Goal: Find specific fact: Find specific fact

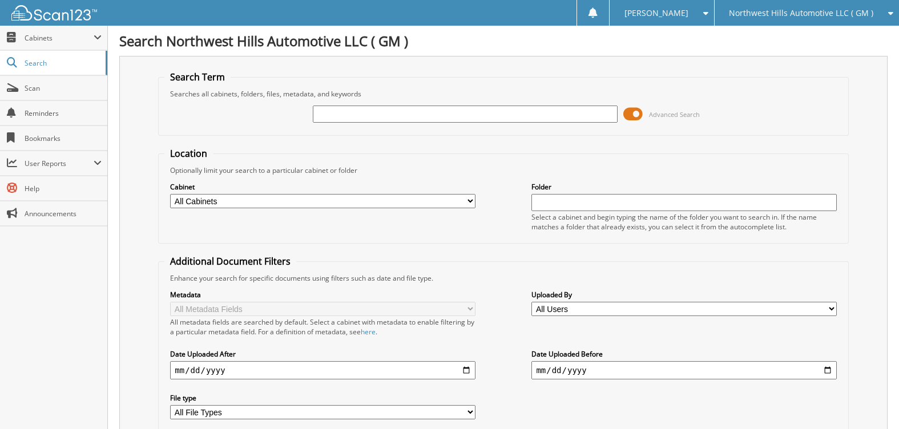
click at [322, 112] on input "text" at bounding box center [465, 114] width 305 height 17
type input "295580"
click at [634, 116] on span at bounding box center [632, 114] width 19 height 17
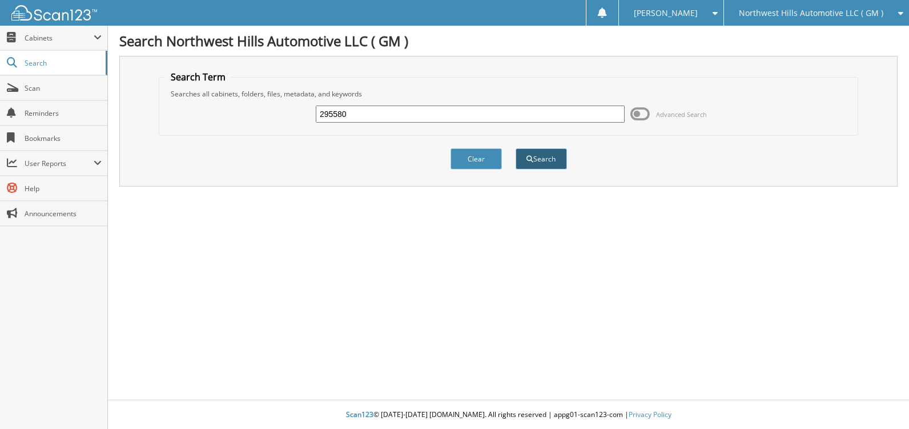
click at [546, 157] on button "Search" at bounding box center [540, 158] width 51 height 21
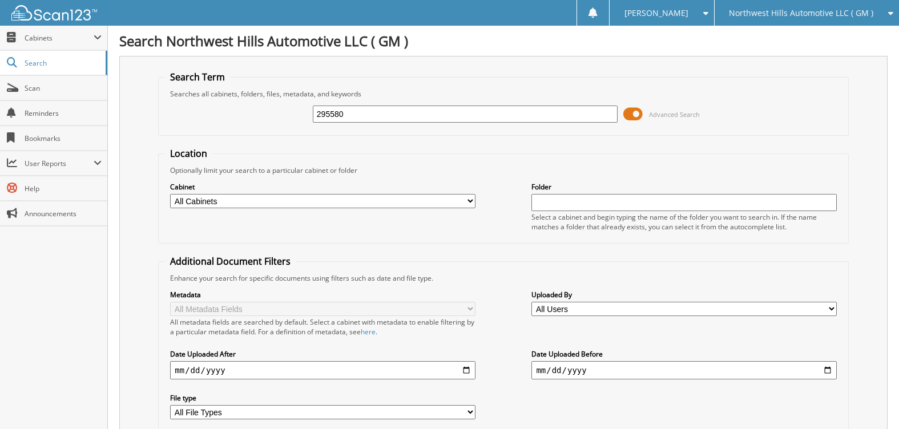
click at [634, 114] on span at bounding box center [632, 114] width 19 height 17
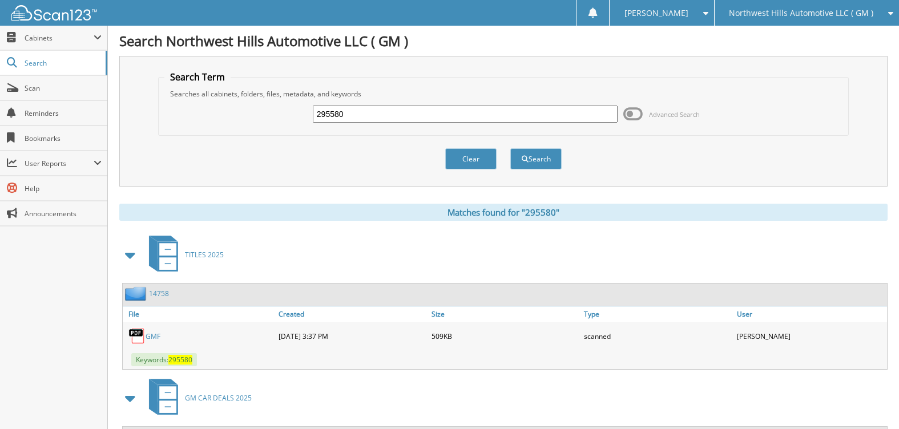
click at [127, 255] on span at bounding box center [131, 255] width 16 height 21
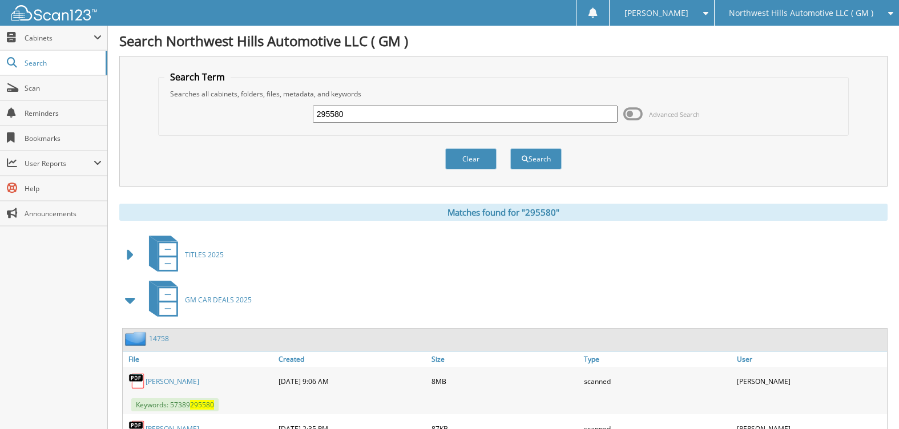
click at [127, 300] on span at bounding box center [131, 300] width 16 height 21
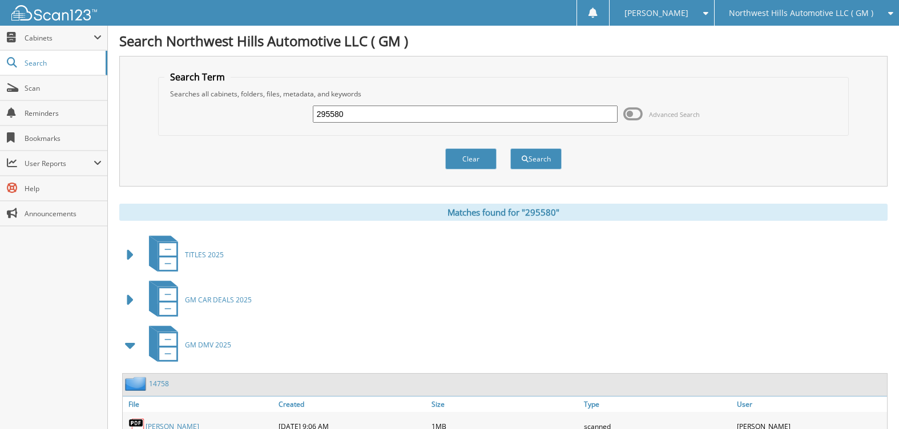
click at [130, 344] on span at bounding box center [131, 345] width 16 height 21
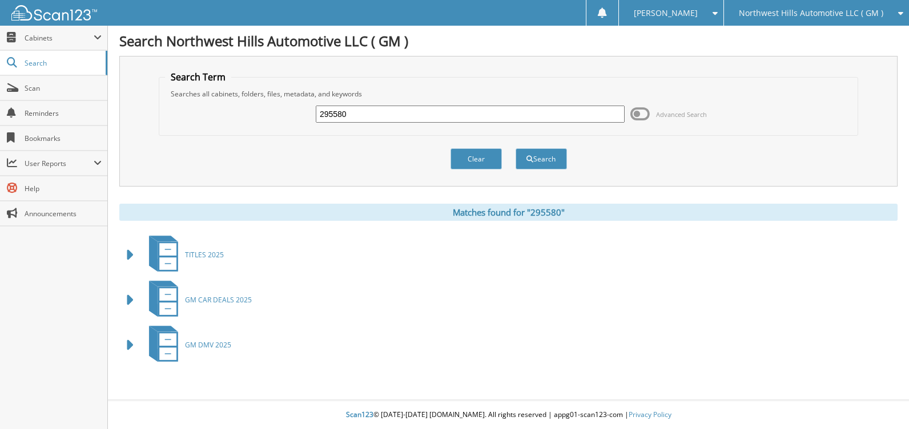
click at [131, 303] on span at bounding box center [131, 300] width 16 height 21
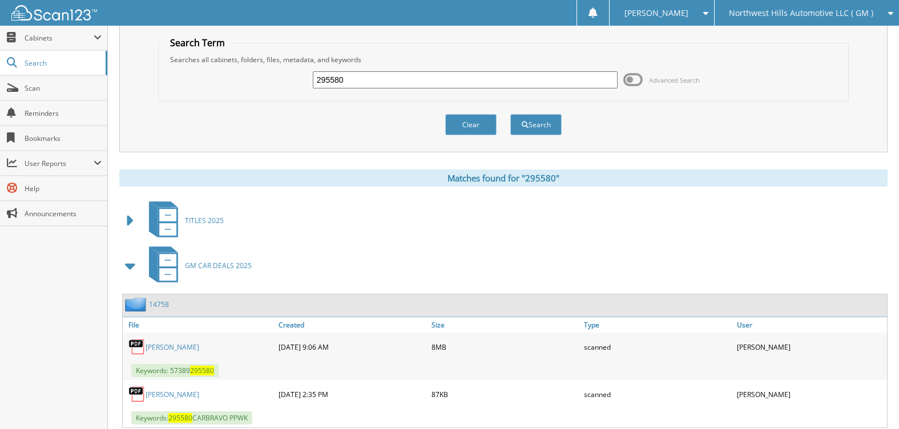
scroll to position [114, 0]
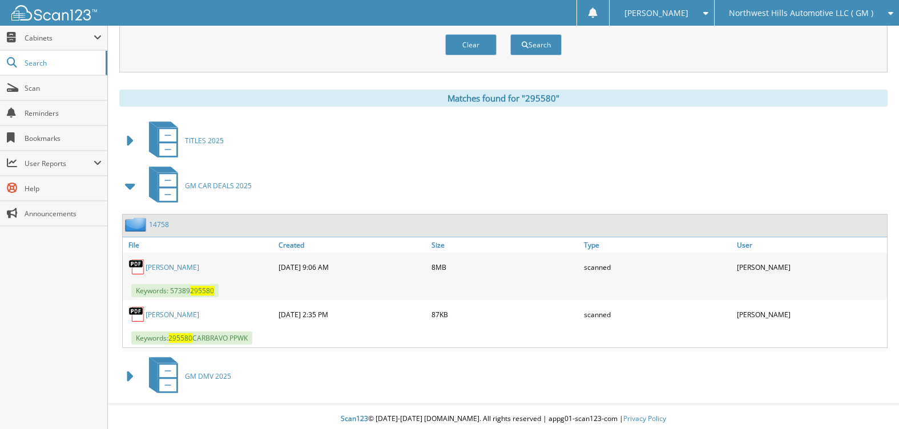
click at [155, 220] on link "14758" at bounding box center [159, 225] width 20 height 10
